Goal: Task Accomplishment & Management: Complete application form

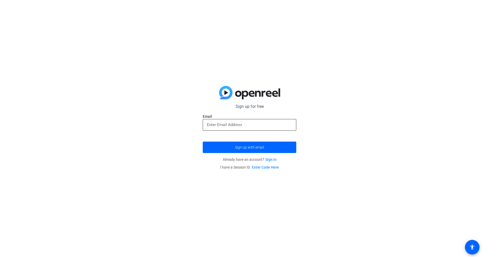
click at [252, 126] on input "email" at bounding box center [249, 125] width 85 height 6
type input "[EMAIL_ADDRESS][DOMAIN_NAME]"
click at [255, 145] on span "submit" at bounding box center [250, 147] width 94 height 12
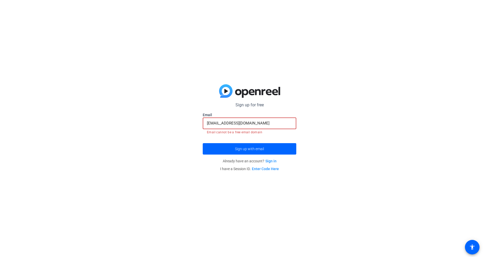
click at [268, 123] on input "[EMAIL_ADDRESS][DOMAIN_NAME]" at bounding box center [249, 123] width 85 height 6
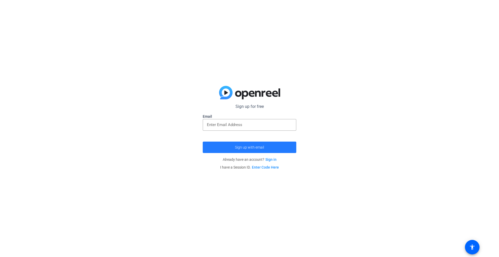
click at [278, 146] on span "submit" at bounding box center [250, 147] width 94 height 12
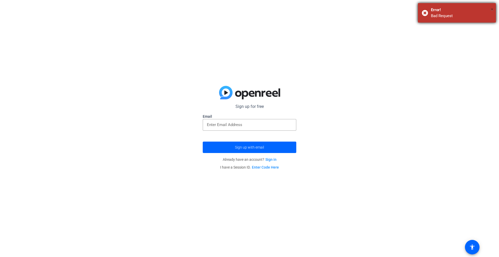
click at [492, 10] on span "×" at bounding box center [492, 9] width 3 height 6
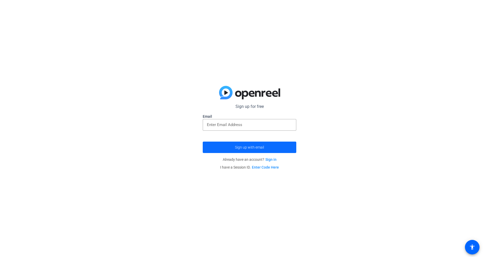
click at [258, 144] on span "submit" at bounding box center [250, 147] width 94 height 12
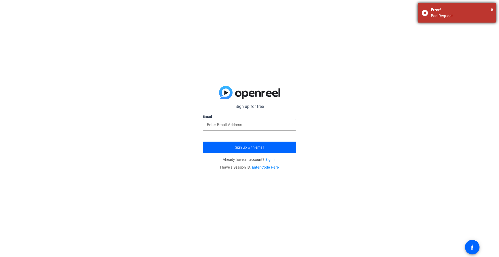
click at [493, 8] on div "× Error! Bad Request" at bounding box center [457, 12] width 78 height 19
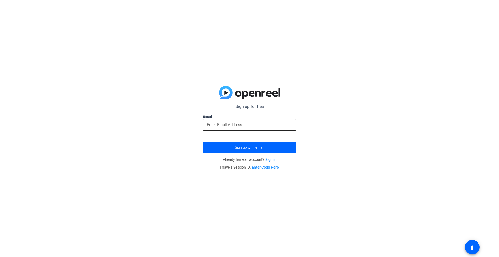
drag, startPoint x: 249, startPoint y: 123, endPoint x: 249, endPoint y: 127, distance: 3.9
click at [249, 123] on input "email" at bounding box center [249, 125] width 85 height 6
click at [251, 148] on span "Sign up with email" at bounding box center [249, 148] width 29 height 0
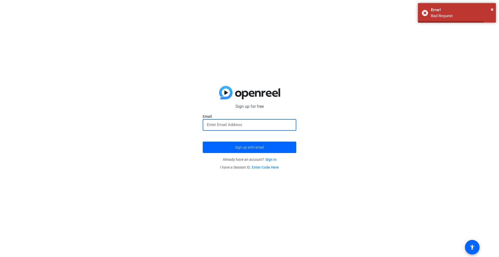
click at [253, 123] on input "email" at bounding box center [249, 125] width 85 height 6
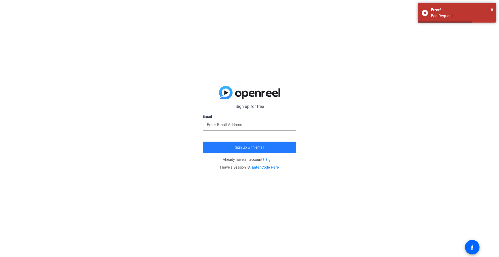
click at [259, 145] on button "Sign up with email" at bounding box center [250, 147] width 94 height 11
click at [257, 129] on div at bounding box center [249, 125] width 85 height 12
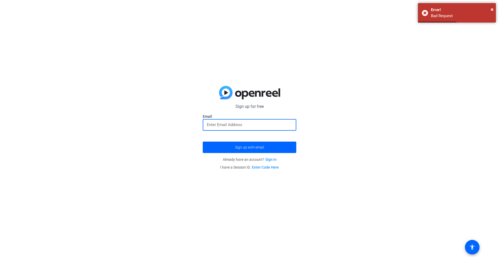
click at [261, 122] on input "email" at bounding box center [249, 125] width 85 height 6
type input "[EMAIL_ADDRESS][DOMAIN_NAME]"
click at [253, 148] on span "Sign up with email" at bounding box center [249, 148] width 29 height 0
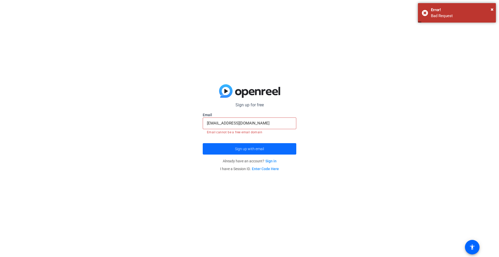
click at [253, 146] on span "submit" at bounding box center [250, 149] width 94 height 12
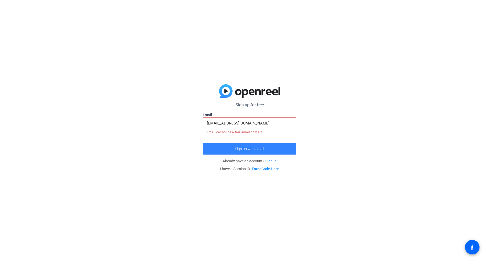
drag, startPoint x: 253, startPoint y: 146, endPoint x: 25, endPoint y: 18, distance: 261.5
click at [250, 145] on span "submit" at bounding box center [250, 149] width 94 height 12
